Goal: Information Seeking & Learning: Compare options

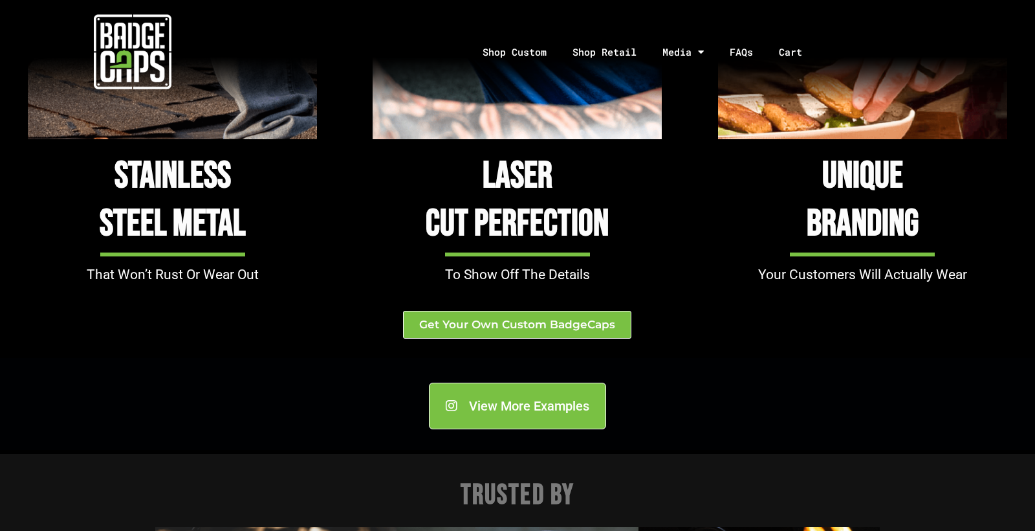
scroll to position [1440, 1]
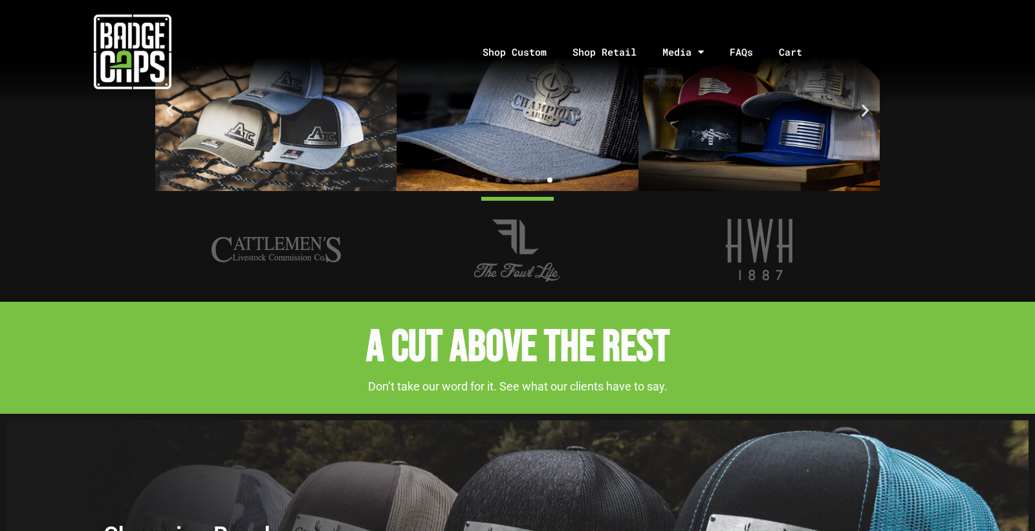
scroll to position [1836, 0]
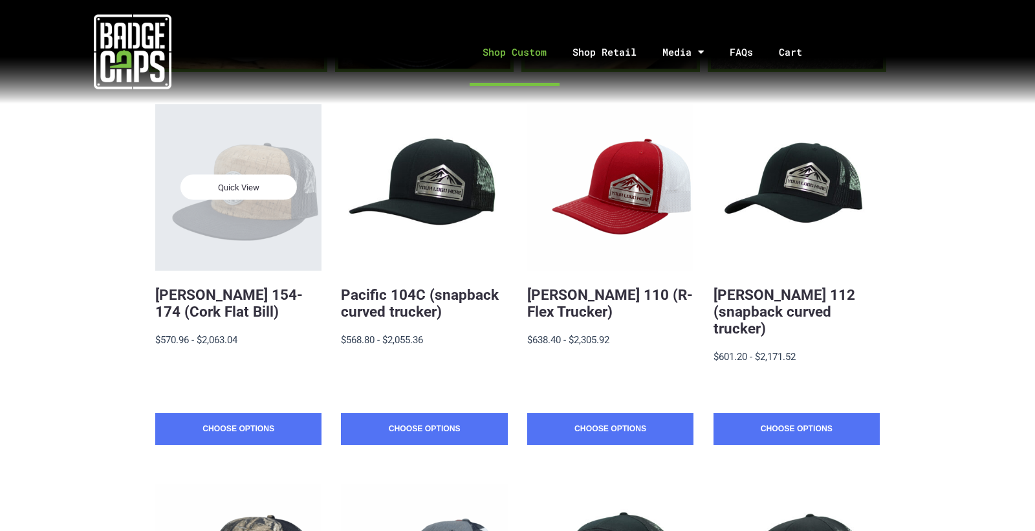
scroll to position [239, 0]
click at [272, 170] on div "Quick View" at bounding box center [238, 187] width 166 height 166
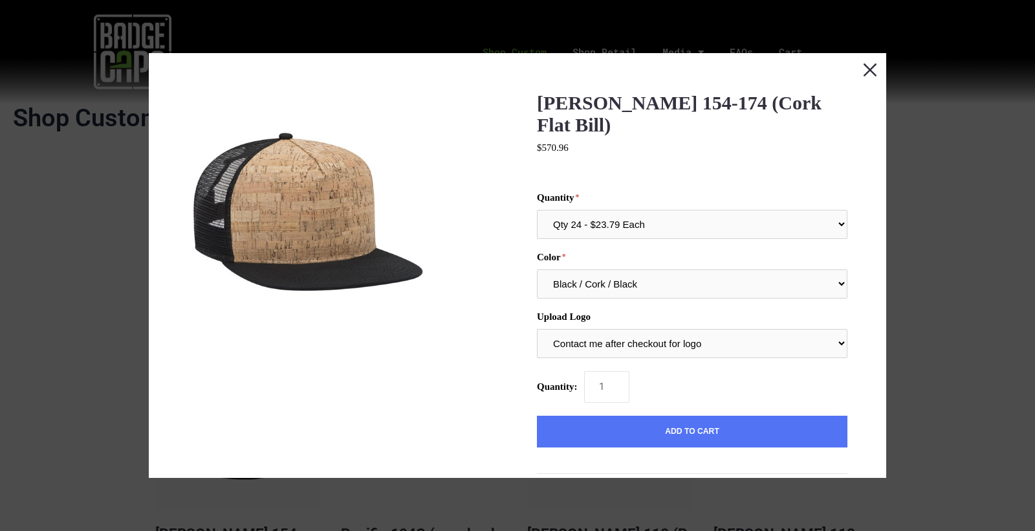
click at [875, 69] on button "Close this dialog window" at bounding box center [870, 69] width 32 height 32
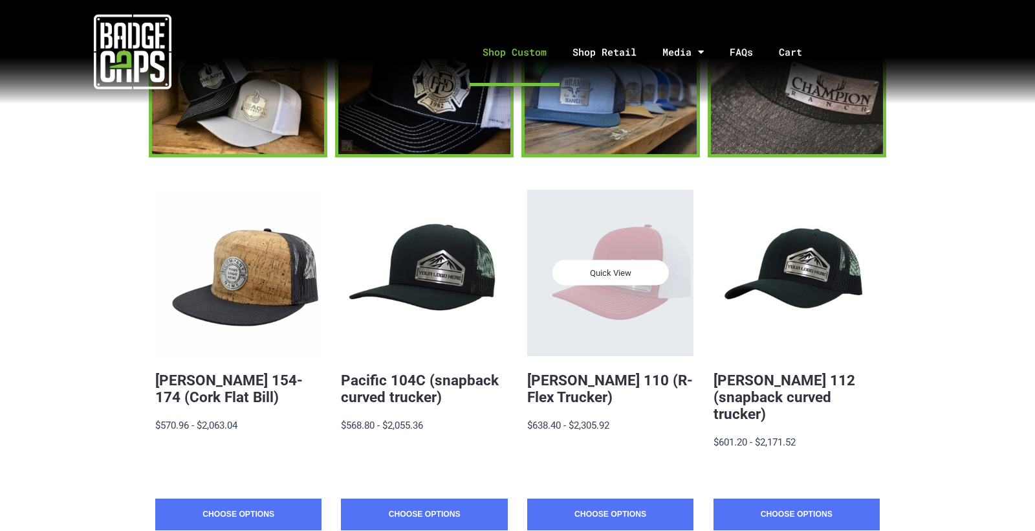
scroll to position [157, 0]
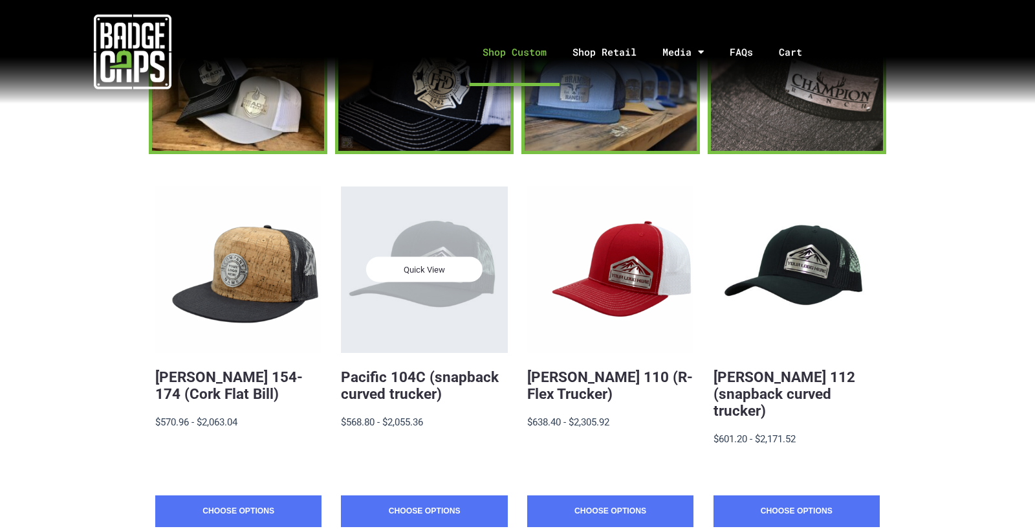
click at [445, 247] on div "Quick View" at bounding box center [424, 269] width 166 height 166
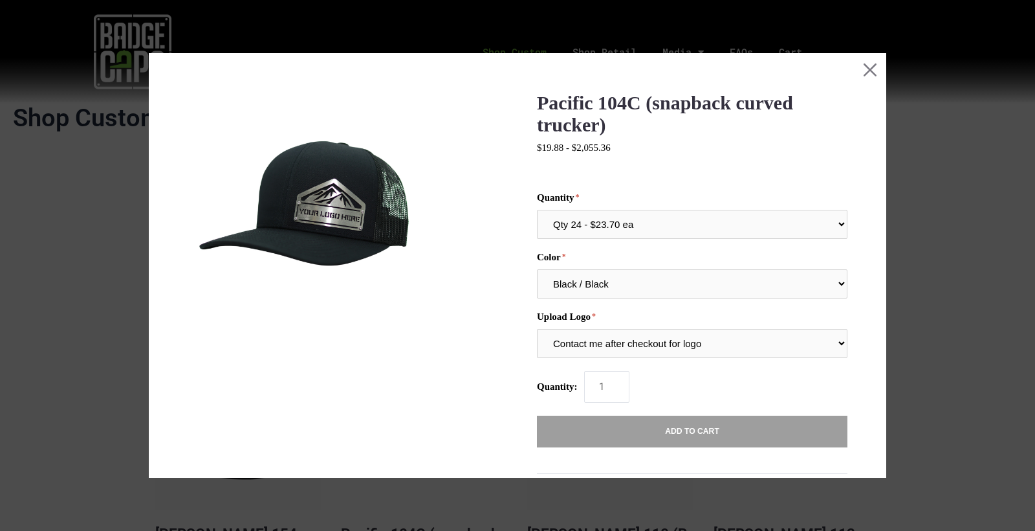
scroll to position [0, 0]
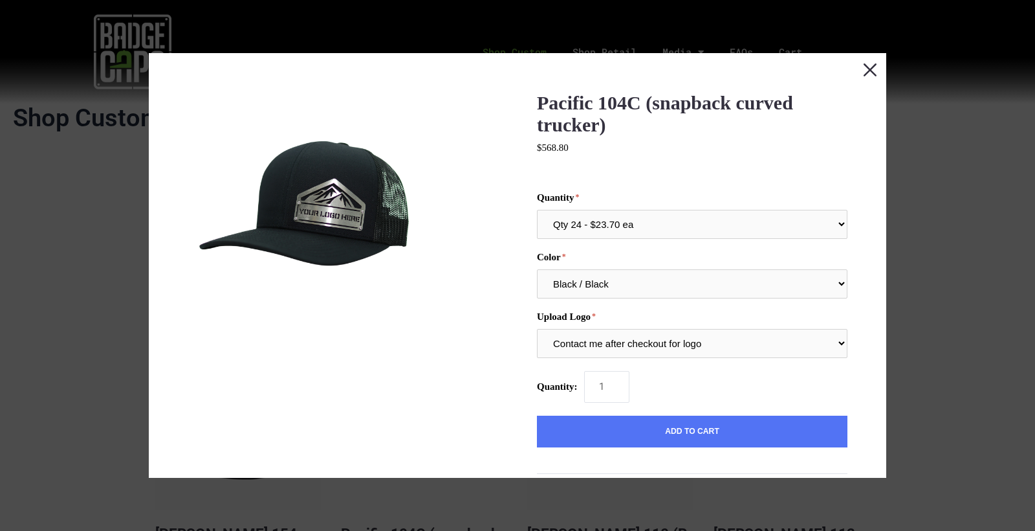
click at [874, 71] on button "Close this dialog window" at bounding box center [870, 69] width 32 height 32
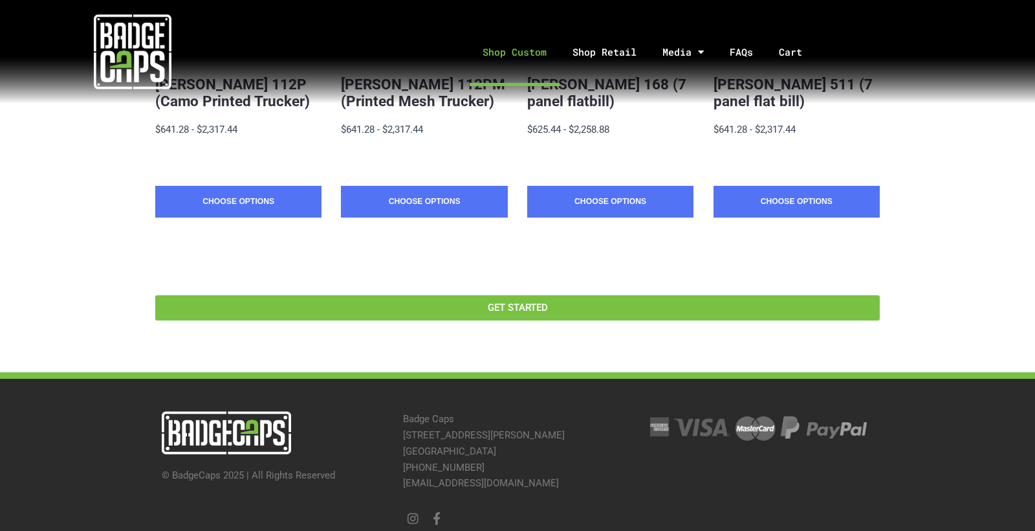
scroll to position [828, 0]
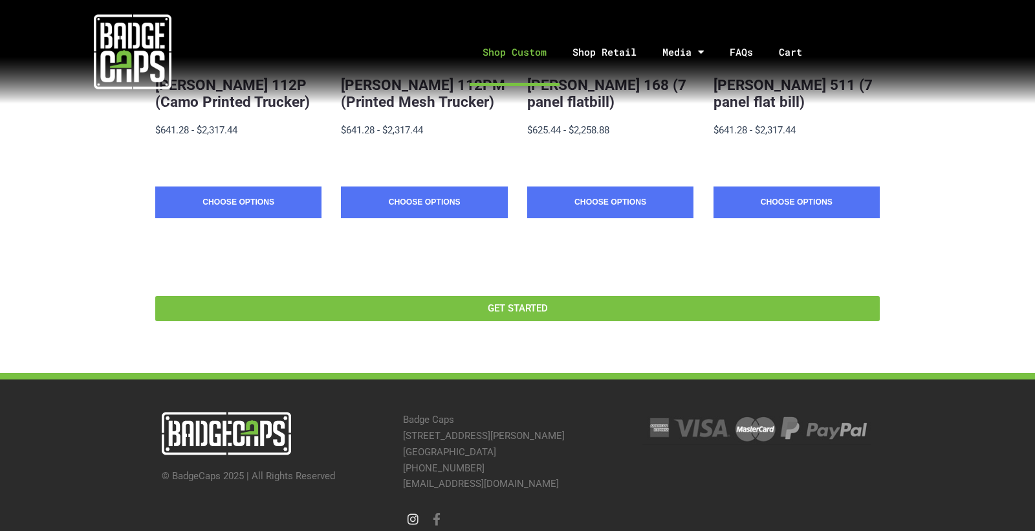
click at [415, 512] on icon at bounding box center [413, 518] width 12 height 12
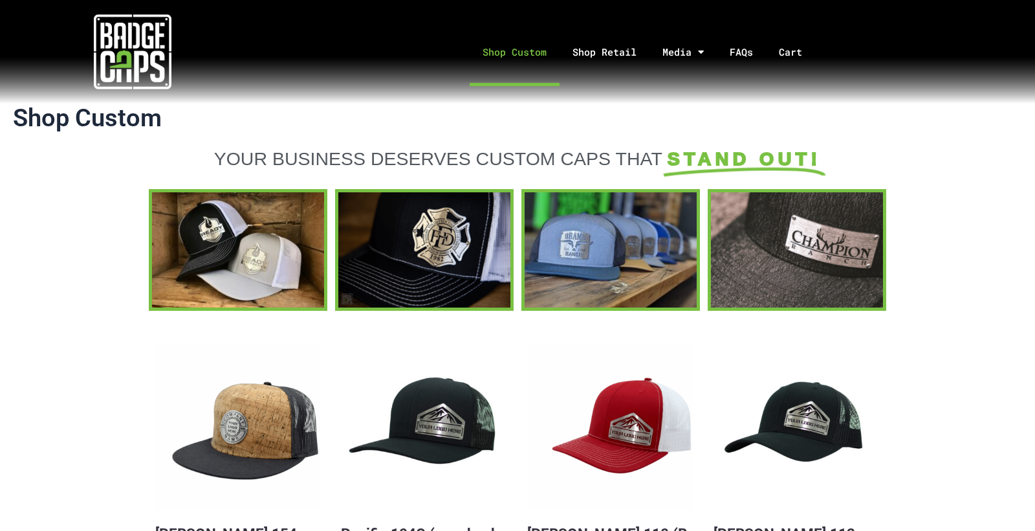
scroll to position [0, 0]
click at [604, 56] on link "Shop Retail" at bounding box center [605, 52] width 90 height 68
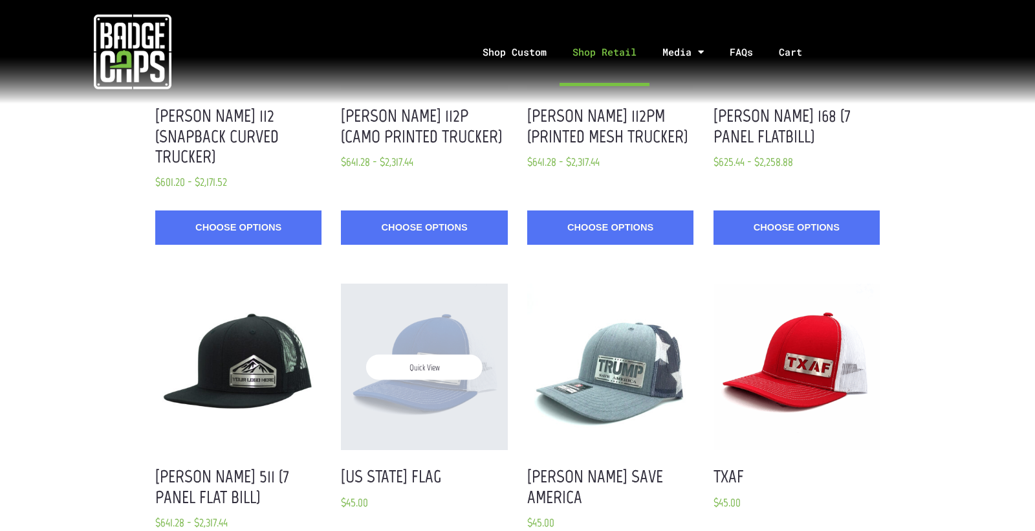
scroll to position [1295, 0]
click at [439, 283] on div "Quick View" at bounding box center [424, 366] width 166 height 166
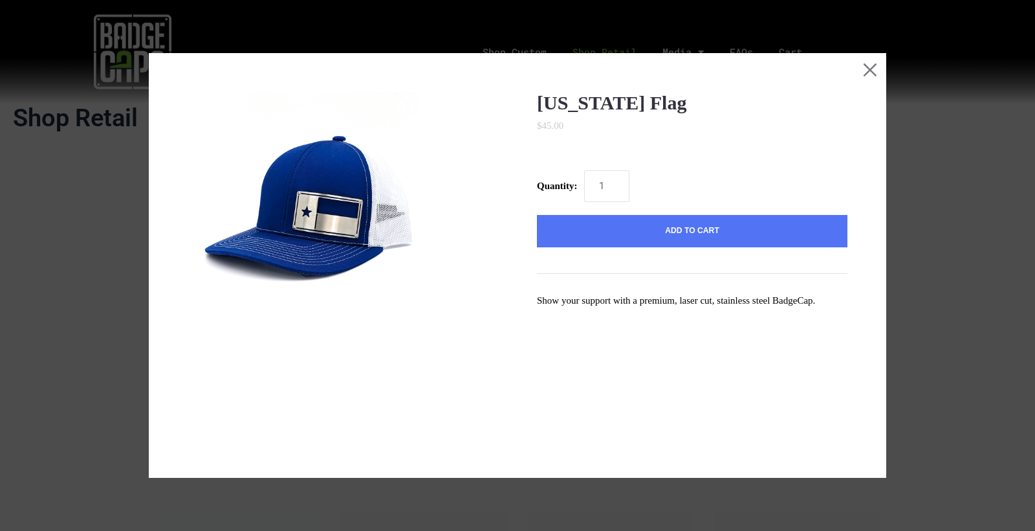
click at [307, 225] on img at bounding box center [307, 211] width 239 height 239
click at [865, 71] on button "Close this dialog window" at bounding box center [870, 69] width 32 height 32
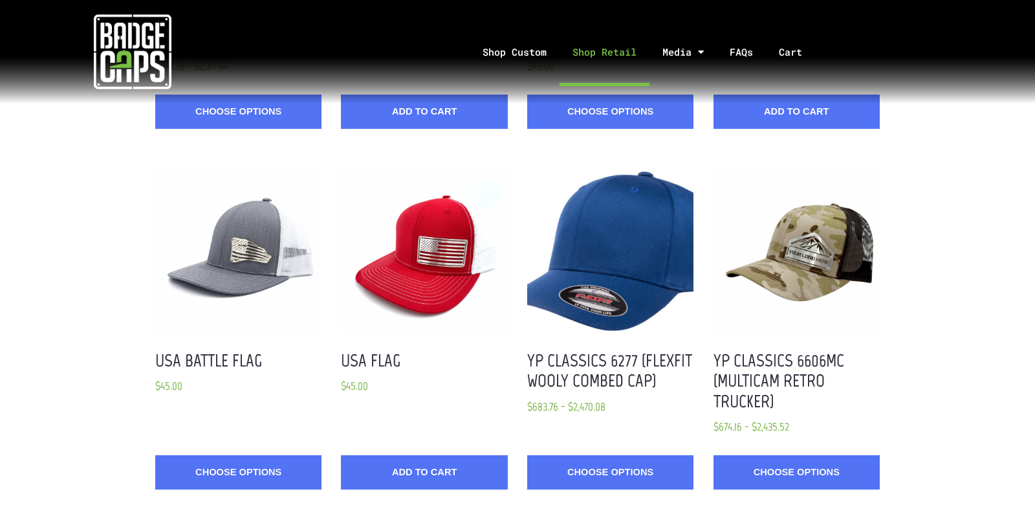
scroll to position [1750, 1]
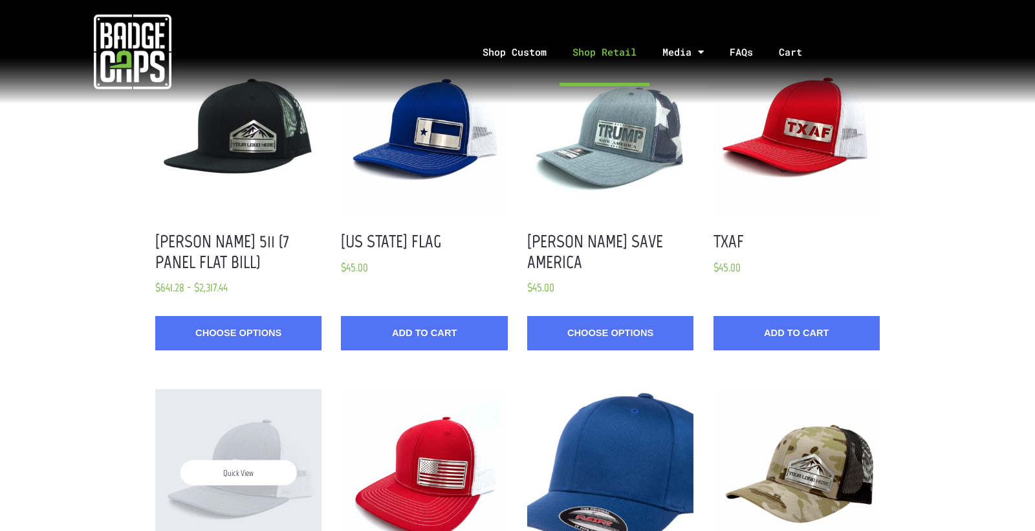
scroll to position [1532, 0]
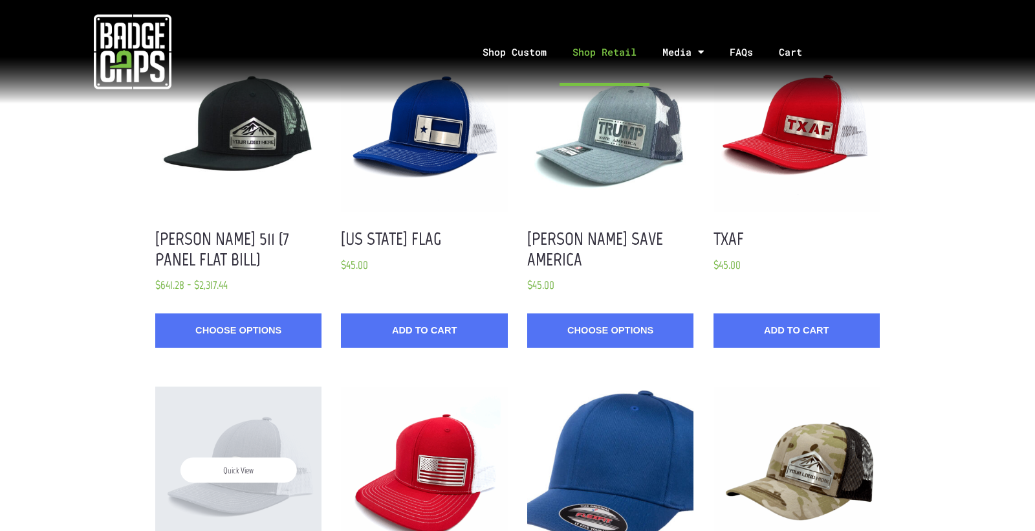
click at [265, 386] on div "Quick View" at bounding box center [238, 469] width 166 height 166
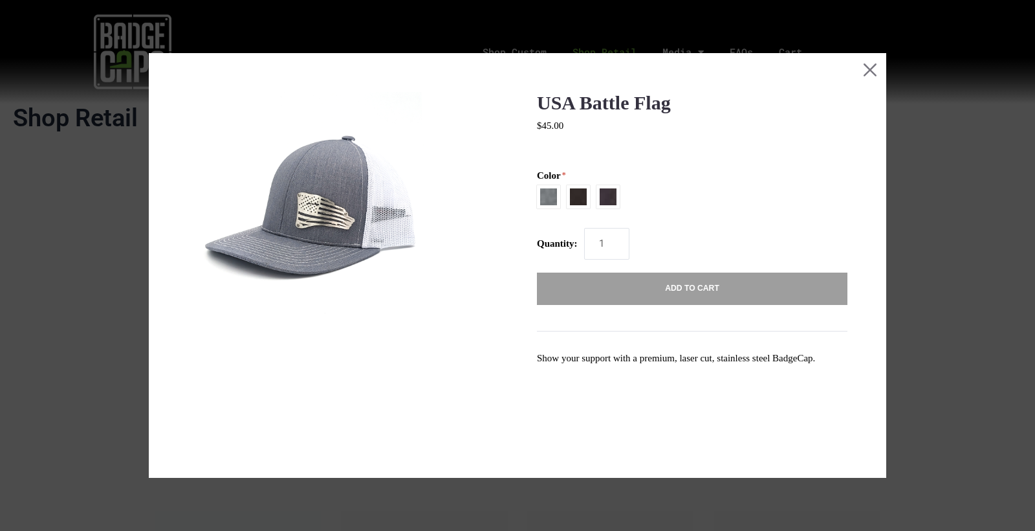
click at [577, 201] on span at bounding box center [578, 196] width 23 height 23
click at [538, 195] on input "Black / Charcoal" at bounding box center [537, 195] width 1 height 1
radio input "true"
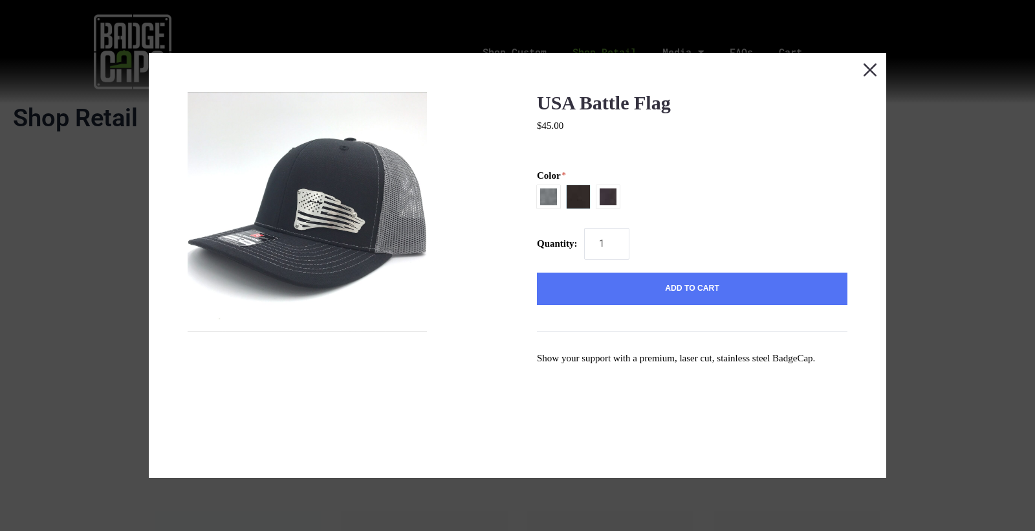
click at [862, 71] on button "Close this dialog window" at bounding box center [870, 69] width 32 height 32
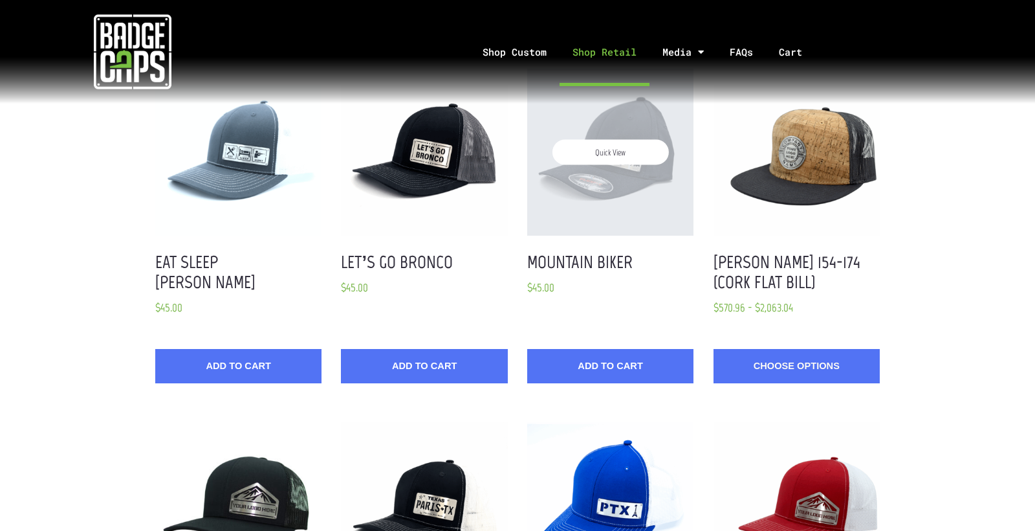
scroll to position [445, 0]
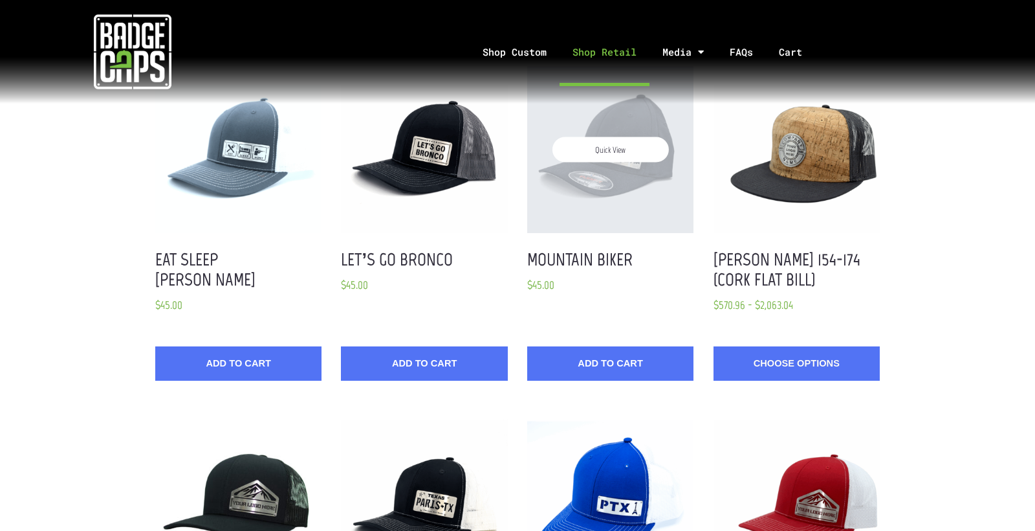
click at [636, 126] on div "Quick View" at bounding box center [610, 149] width 166 height 166
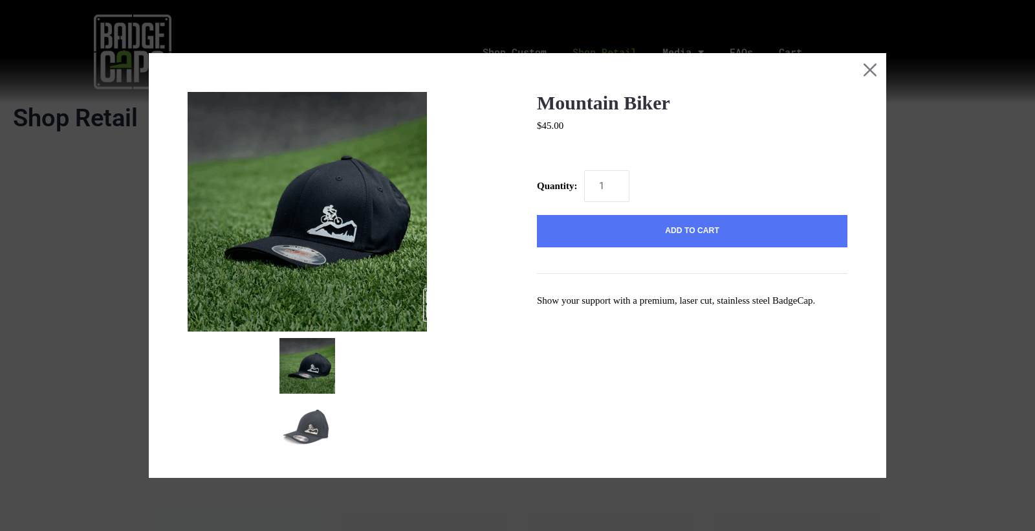
click at [374, 302] on img at bounding box center [307, 211] width 239 height 239
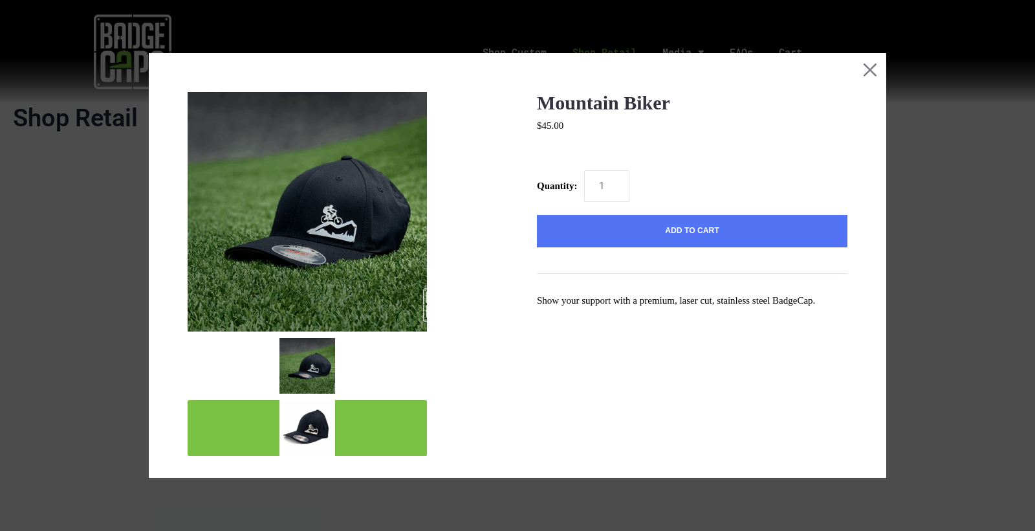
click at [318, 423] on img "mark as featured image" at bounding box center [308, 428] width 56 height 56
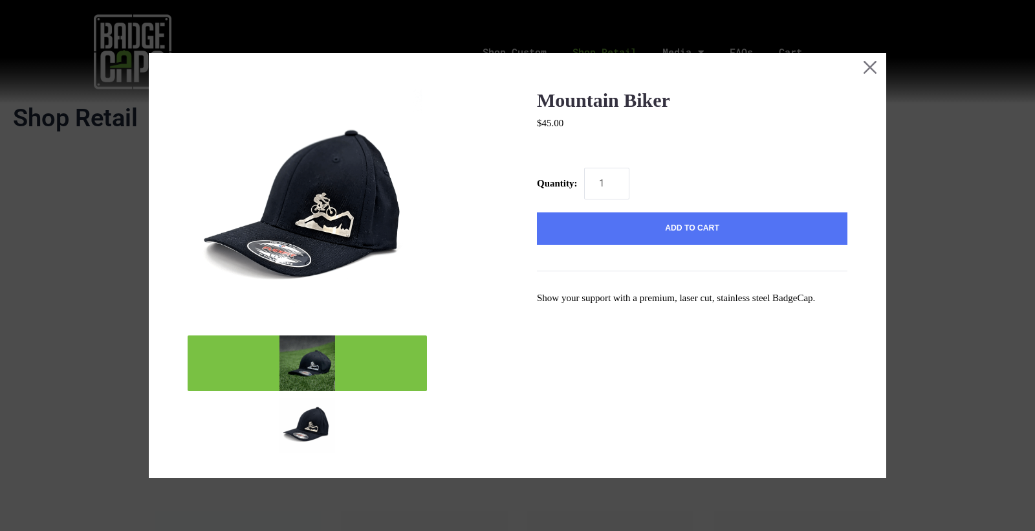
click at [316, 366] on img "mark as featured image" at bounding box center [308, 363] width 56 height 56
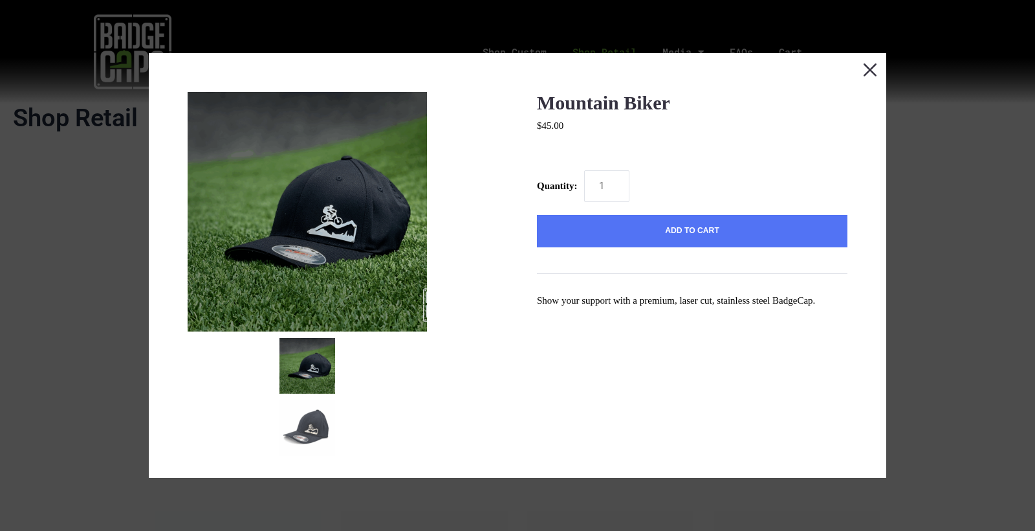
scroll to position [0, 1]
click at [874, 70] on button "Close this dialog window" at bounding box center [870, 69] width 32 height 32
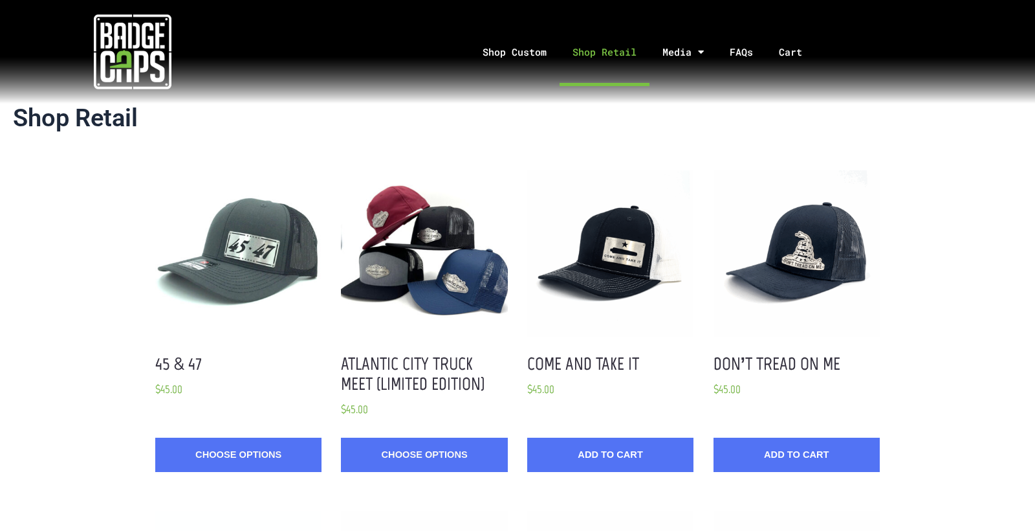
scroll to position [0, 0]
